Goal: Task Accomplishment & Management: Manage account settings

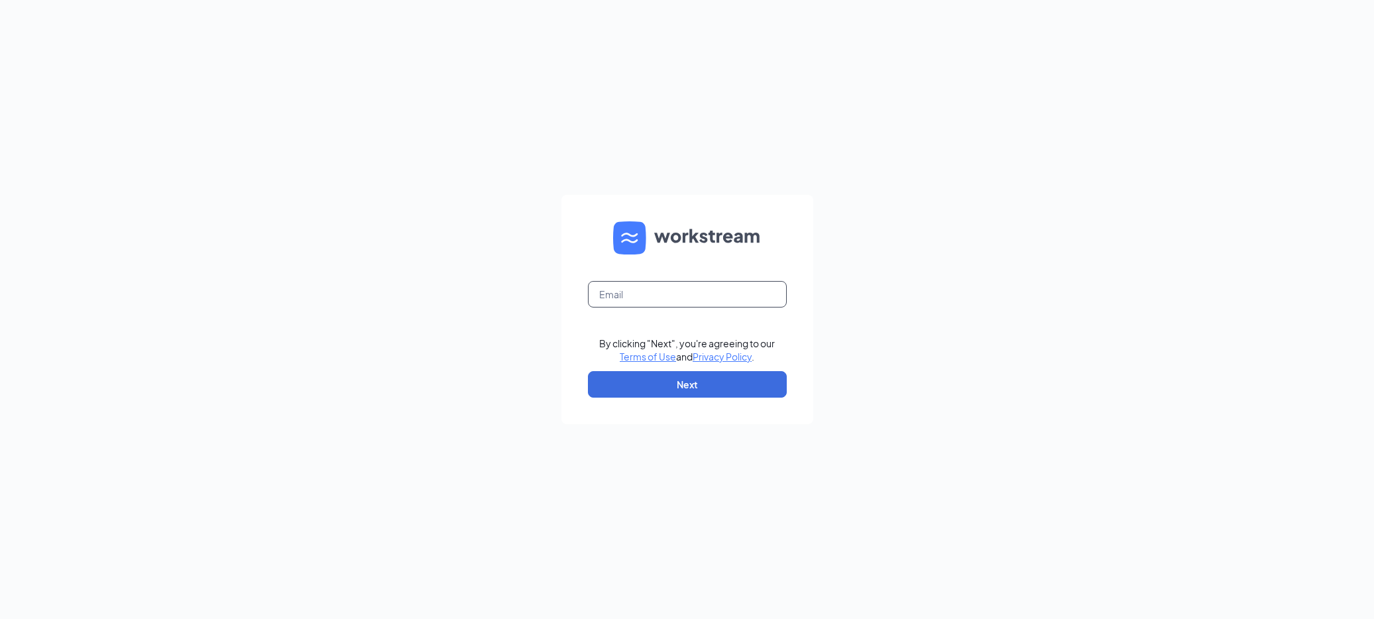
click at [642, 295] on input "text" at bounding box center [687, 294] width 199 height 27
type input "bruce@cfa4hv.com"
click at [678, 386] on button "Next" at bounding box center [687, 384] width 199 height 27
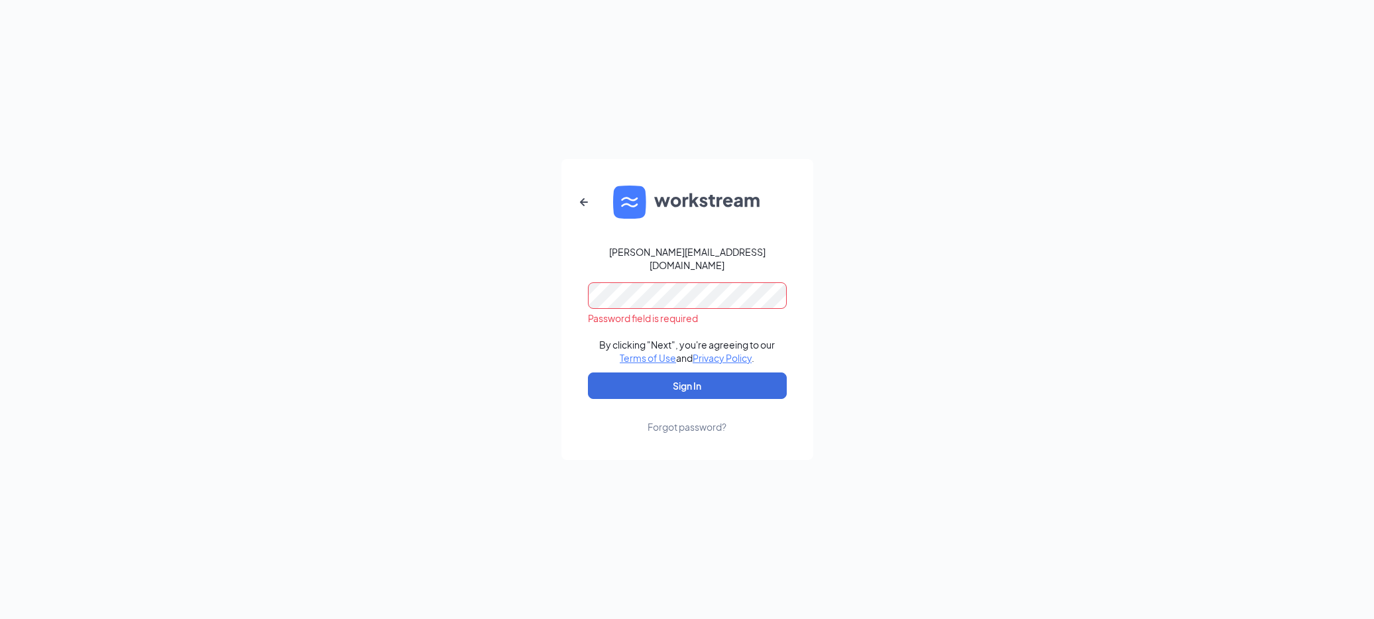
click at [764, 290] on keeper-lock "Open Keeper Popup" at bounding box center [768, 282] width 16 height 16
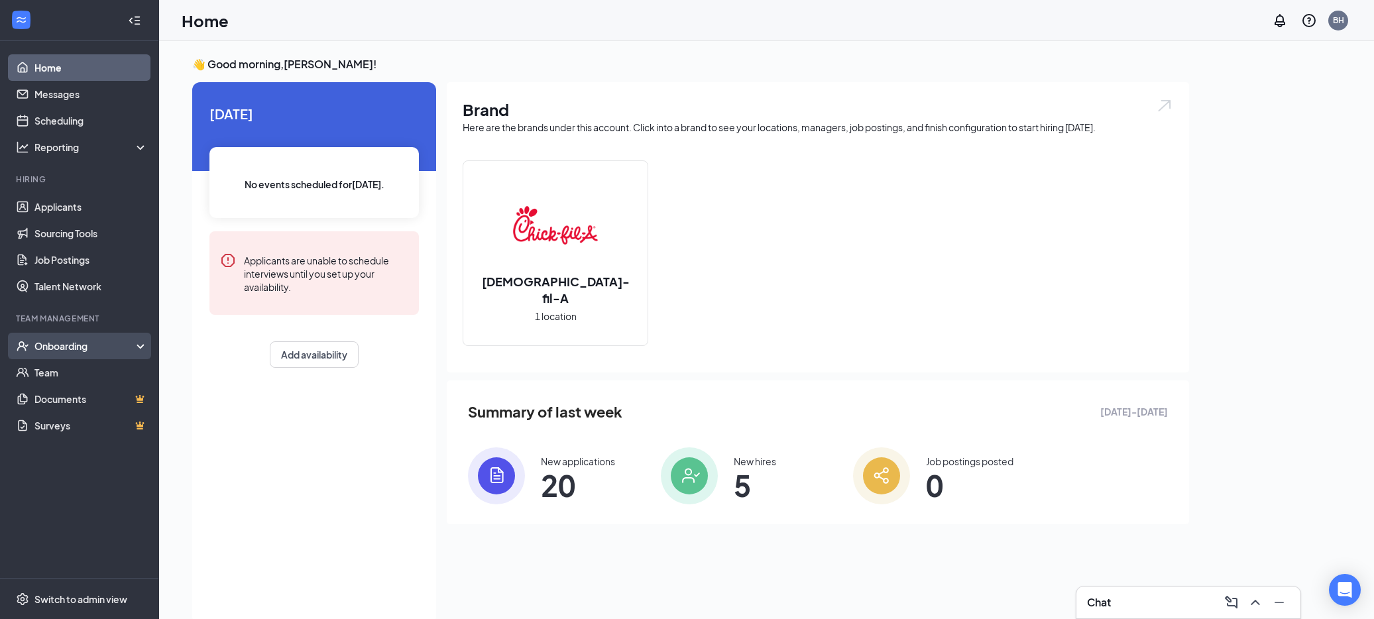
click at [61, 341] on div "Onboarding" at bounding box center [85, 345] width 102 height 13
click at [47, 371] on link "Overview" at bounding box center [90, 372] width 113 height 27
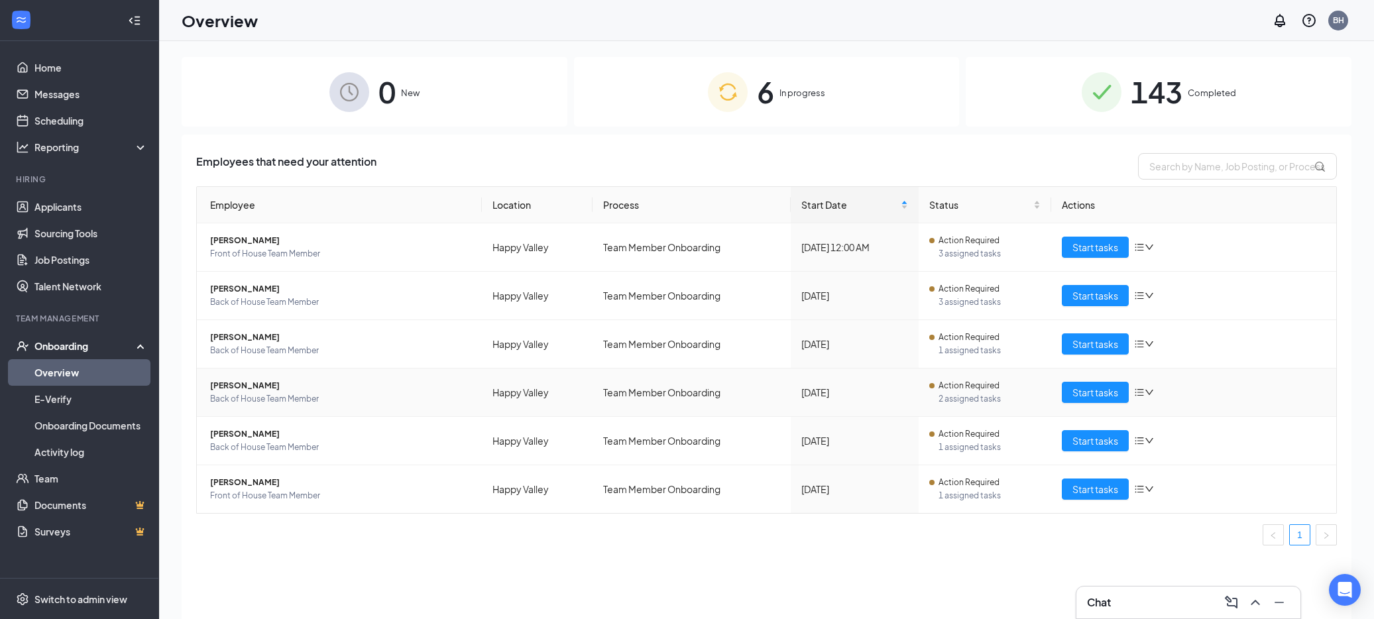
click at [369, 376] on td "[PERSON_NAME] Back of House Team Member" at bounding box center [339, 393] width 285 height 48
click at [1098, 394] on span "Start tasks" at bounding box center [1095, 392] width 46 height 15
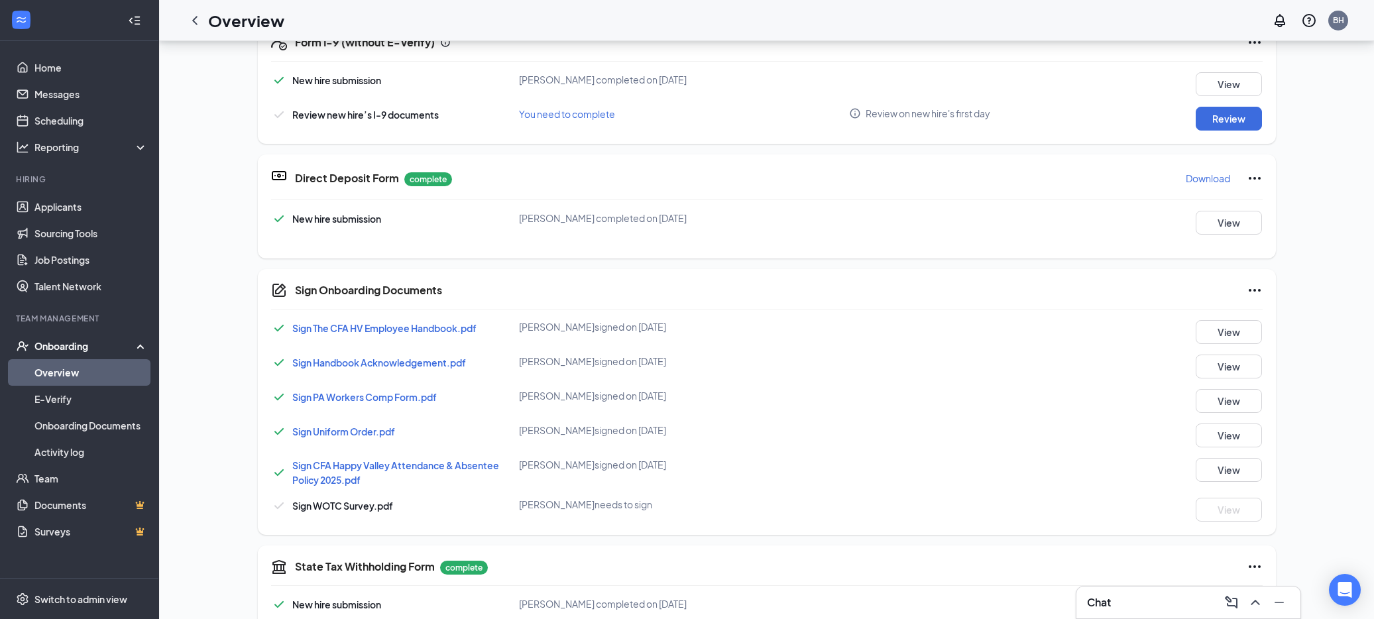
scroll to position [313, 0]
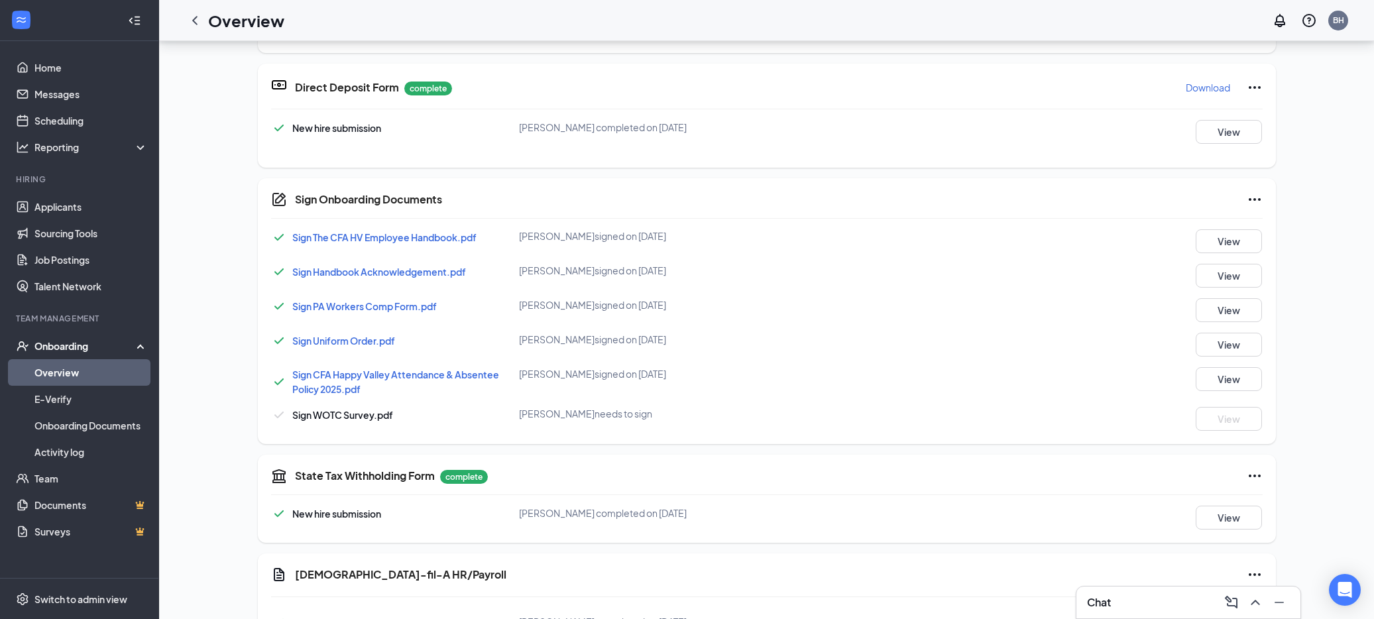
click at [1254, 200] on icon "Ellipses" at bounding box center [1255, 199] width 12 height 3
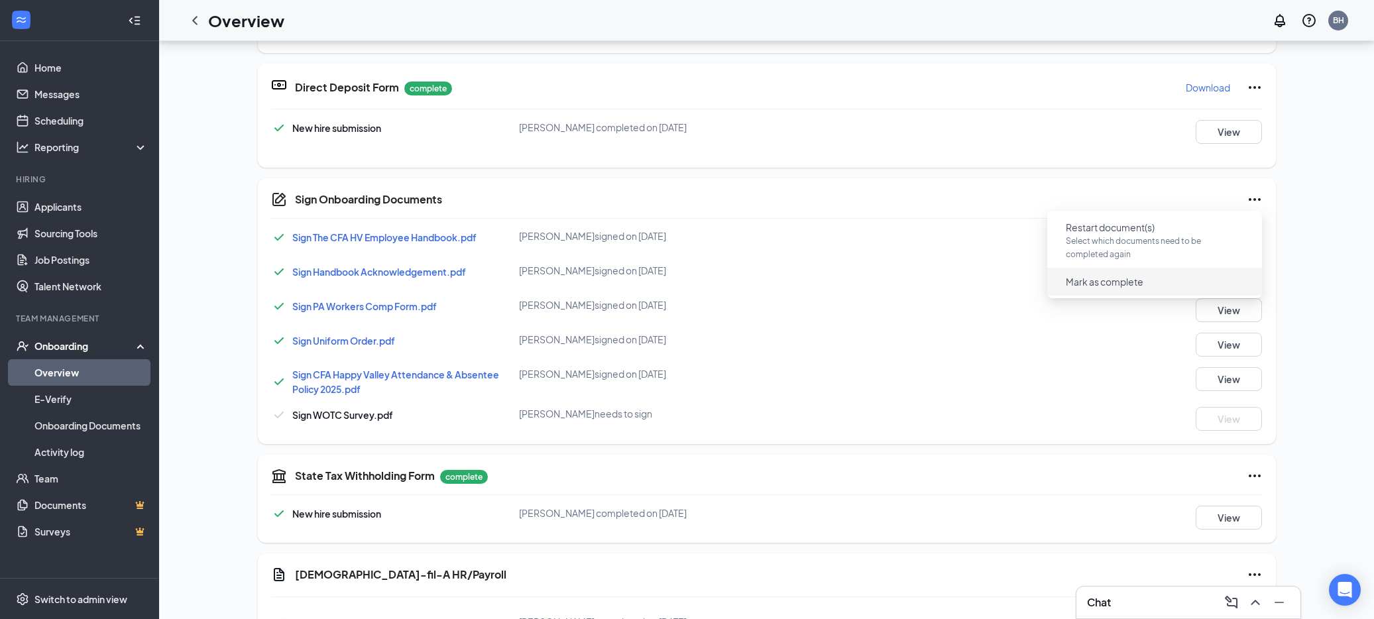
click at [1129, 283] on span "Mark as complete" at bounding box center [1105, 281] width 78 height 13
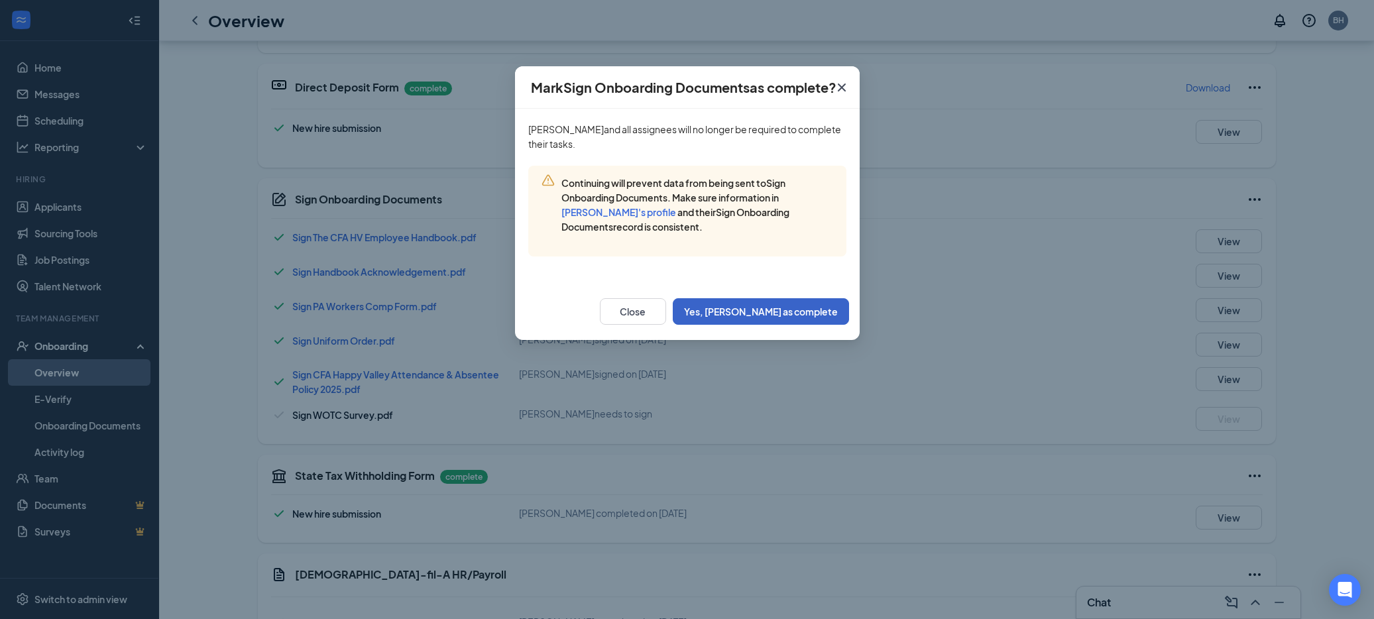
click at [806, 308] on button "Yes, [PERSON_NAME] as complete" at bounding box center [761, 311] width 176 height 27
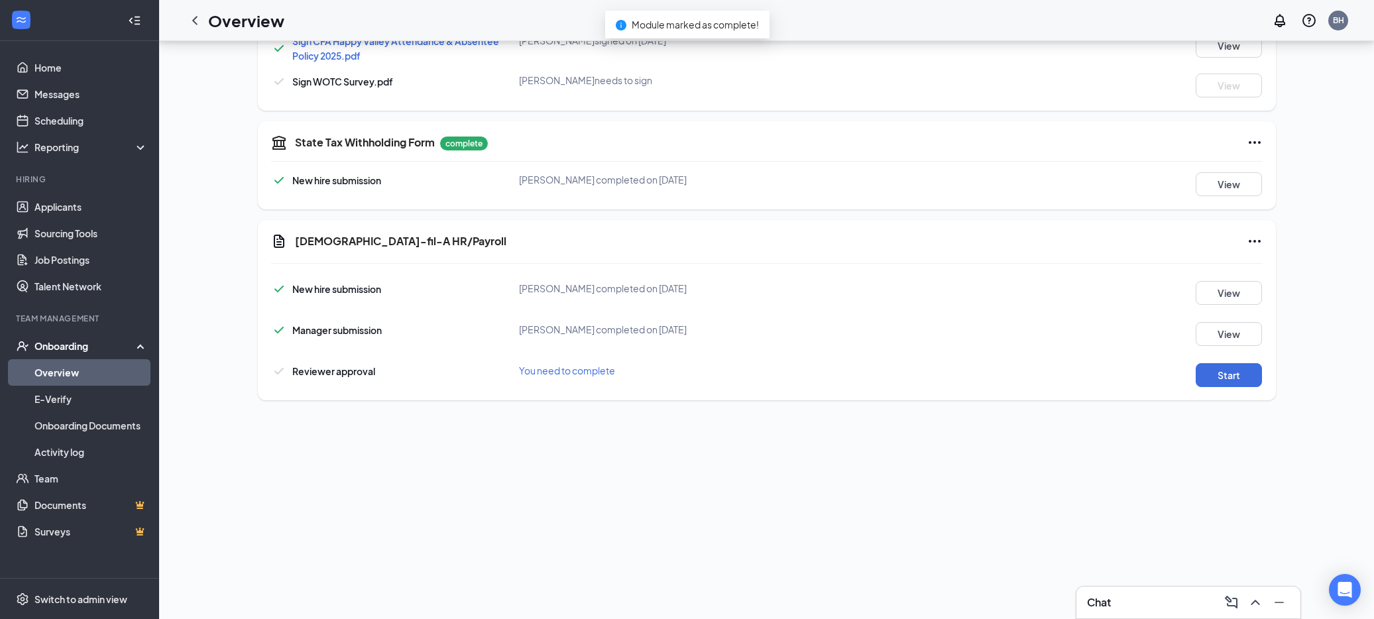
scroll to position [207, 0]
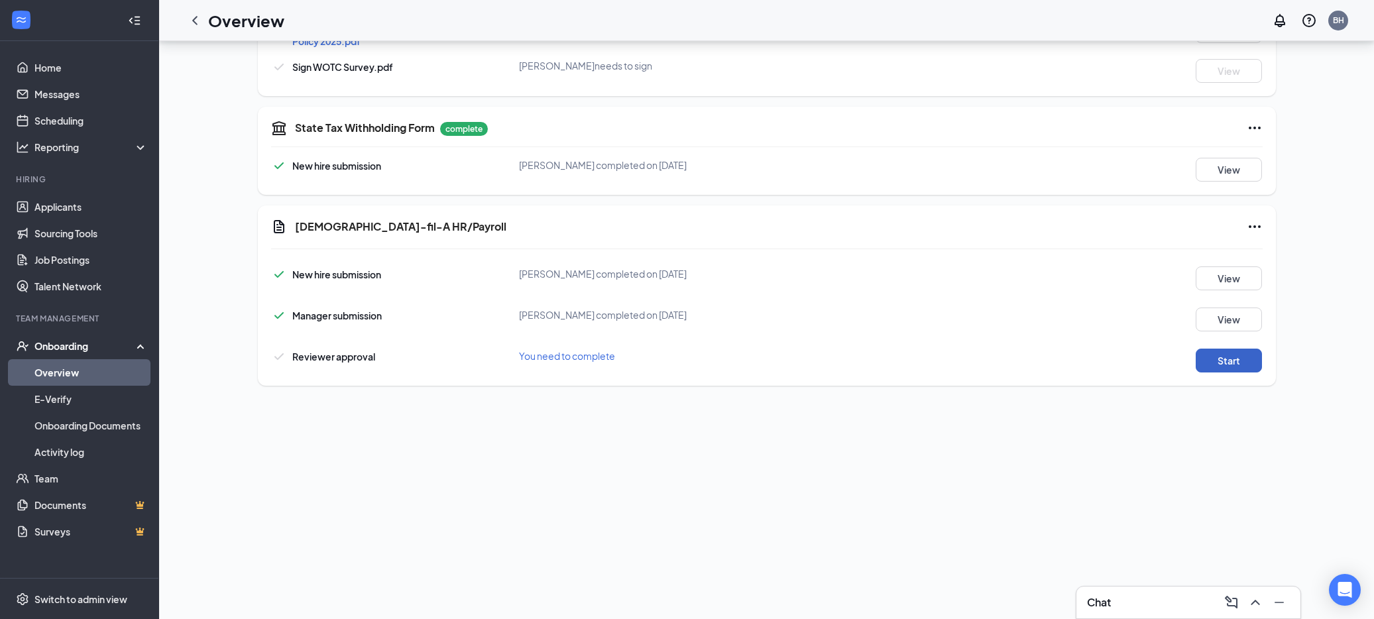
click at [1225, 363] on button "Start" at bounding box center [1229, 361] width 66 height 24
